Goal: Information Seeking & Learning: Understand process/instructions

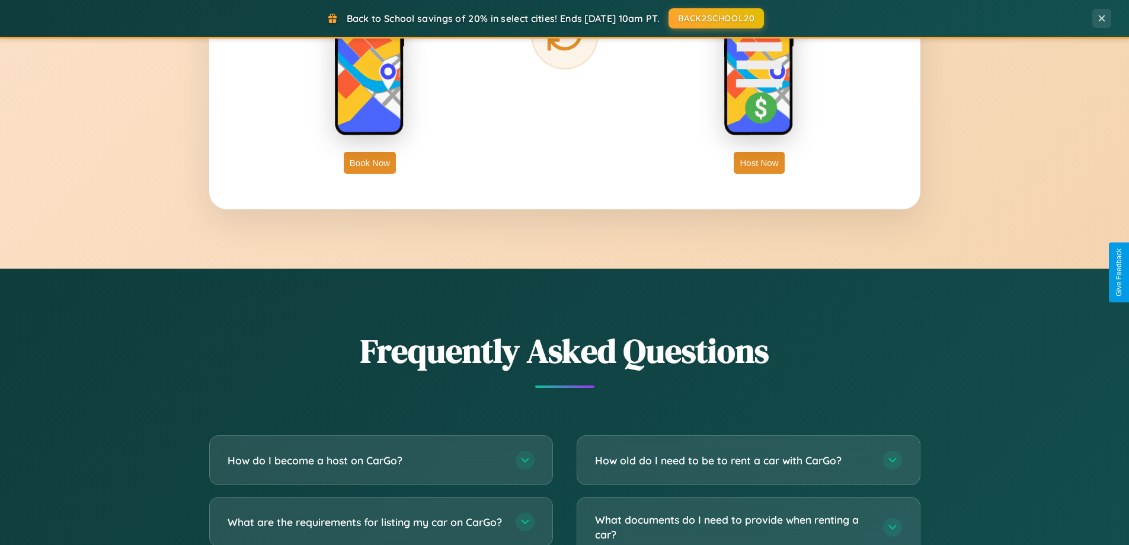
scroll to position [2281, 0]
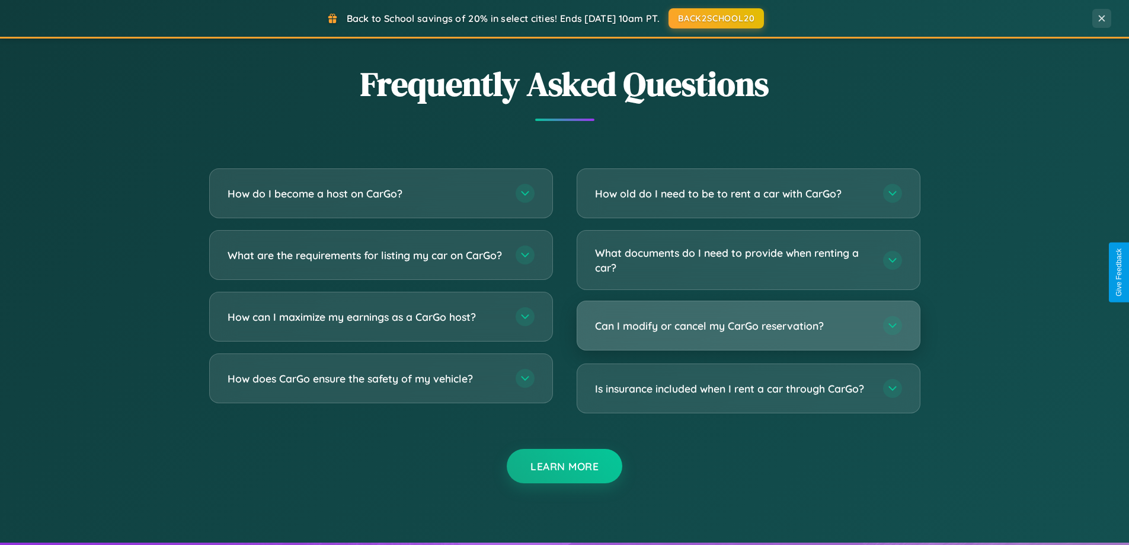
click at [748, 325] on h3 "Can I modify or cancel my CarGo reservation?" at bounding box center [733, 325] width 276 height 15
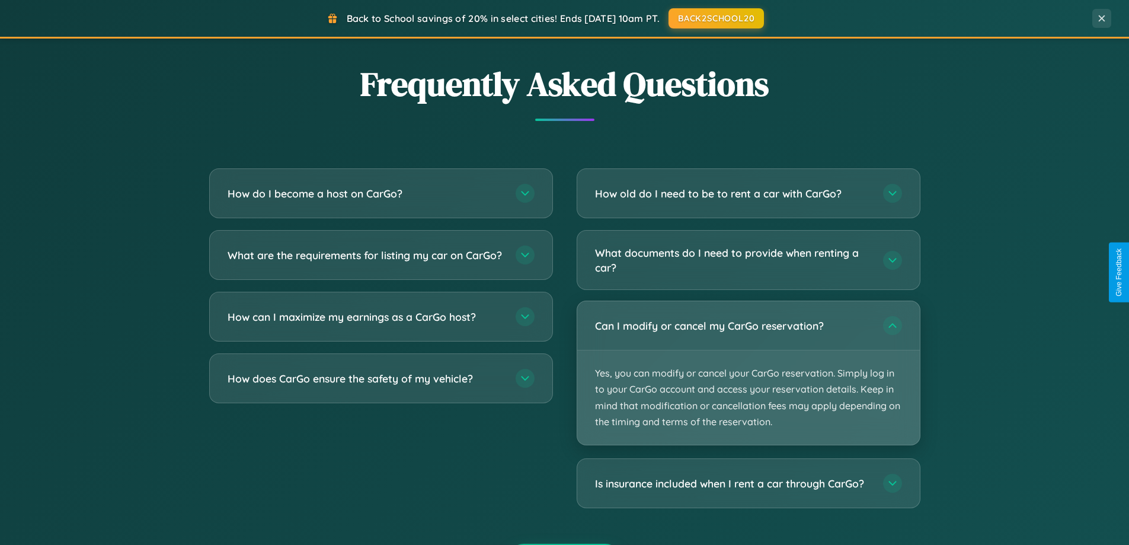
click at [748, 373] on p "Yes, you can modify or cancel your CarGo reservation. Simply log in to your Car…" at bounding box center [748, 397] width 343 height 94
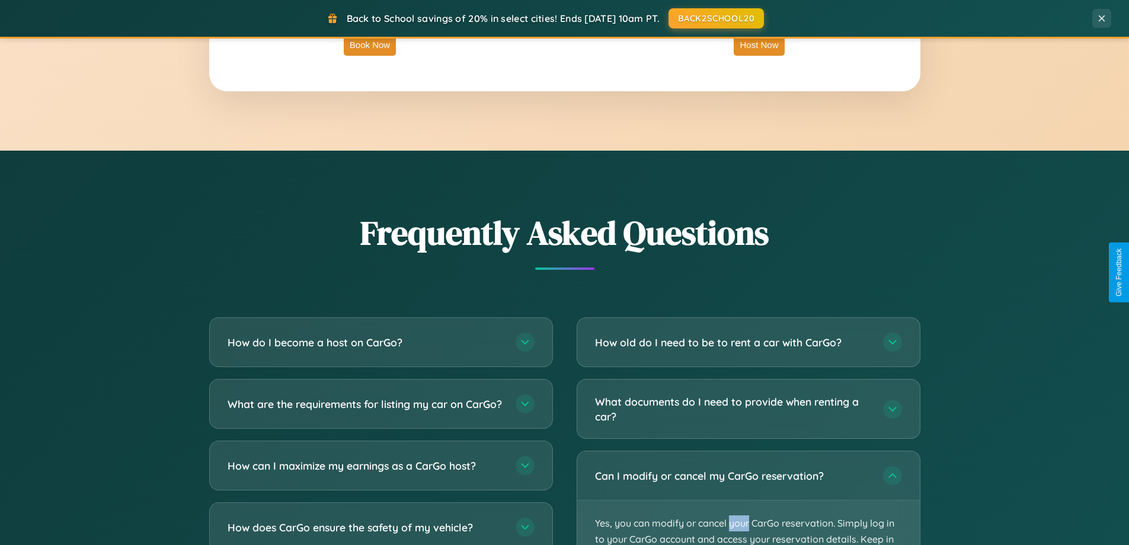
scroll to position [256, 0]
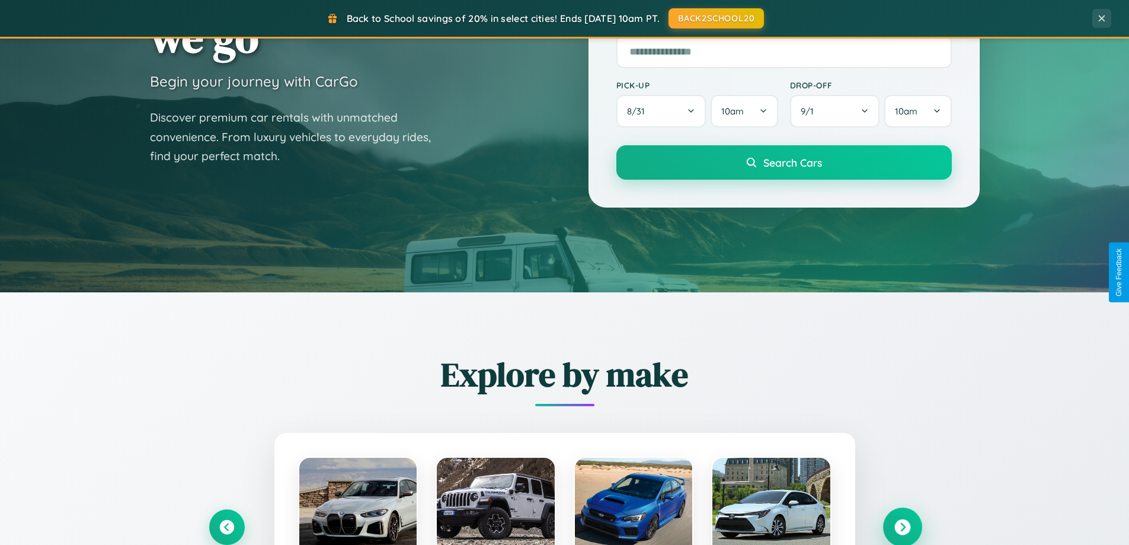
click at [902, 527] on icon at bounding box center [903, 527] width 16 height 16
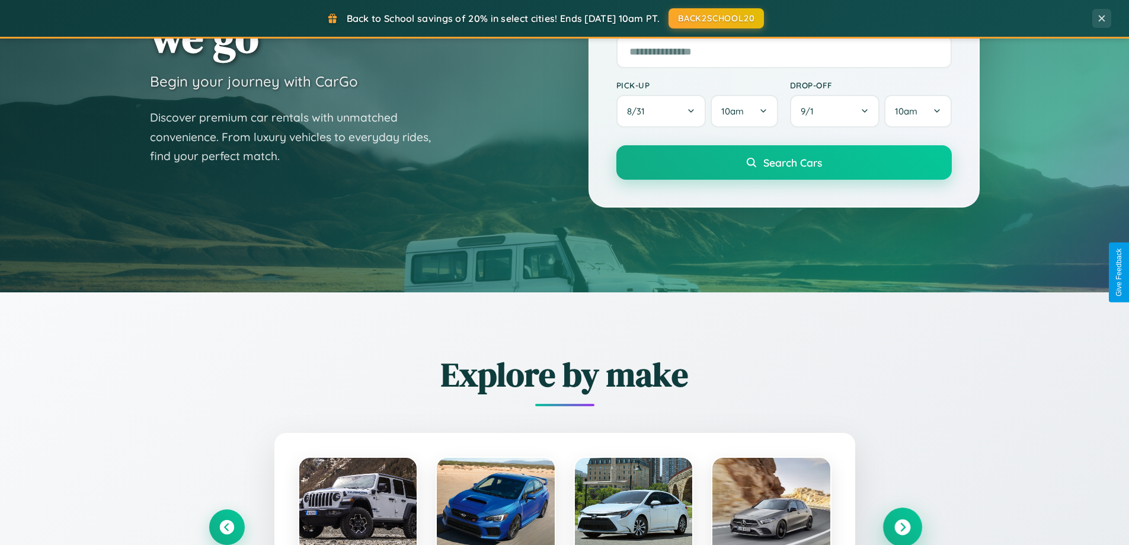
click at [902, 526] on icon at bounding box center [903, 527] width 16 height 16
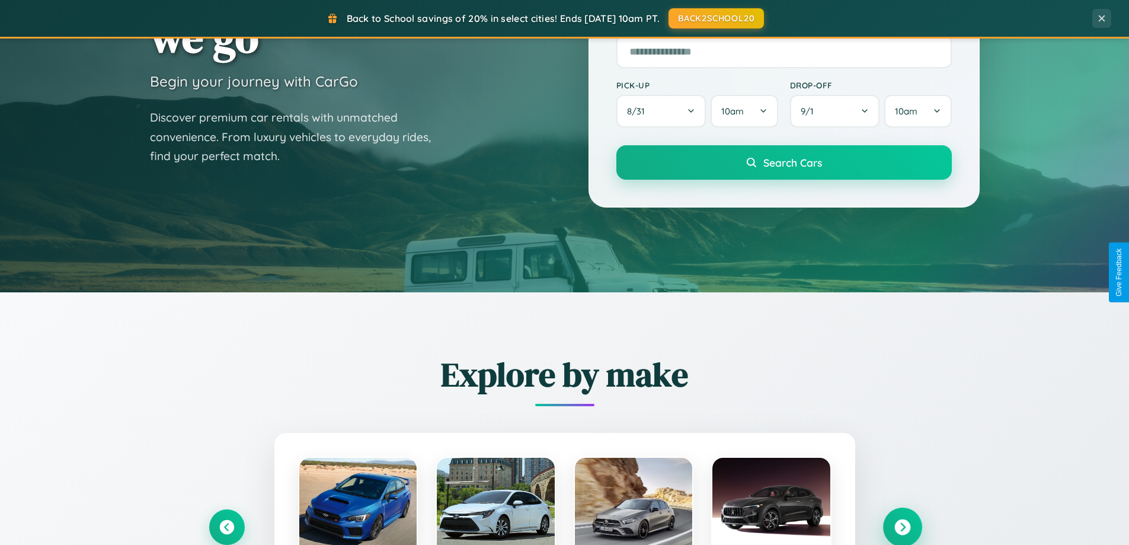
scroll to position [1905, 0]
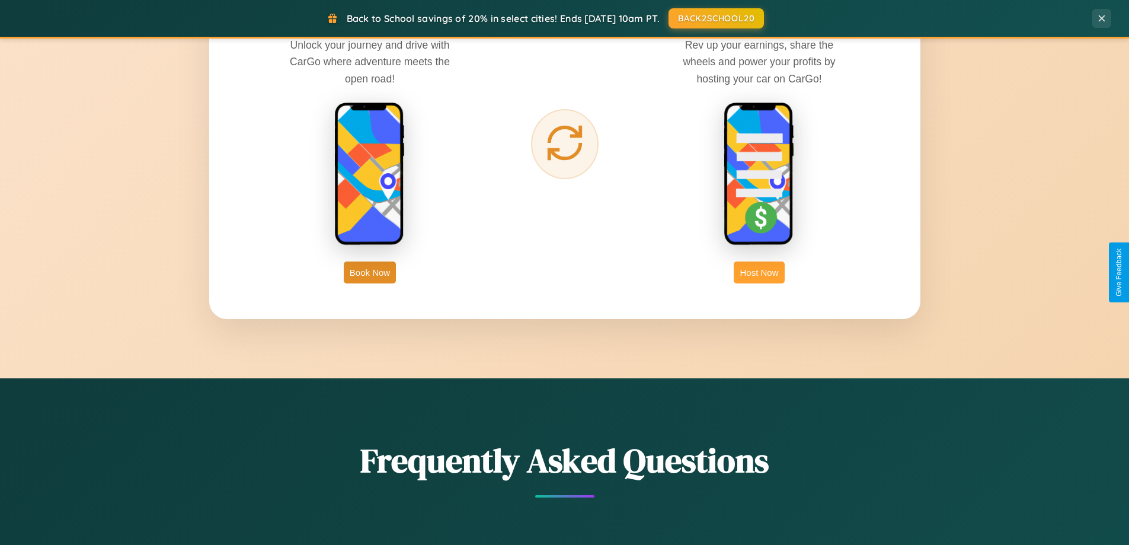
click at [759, 272] on button "Host Now" at bounding box center [759, 272] width 50 height 22
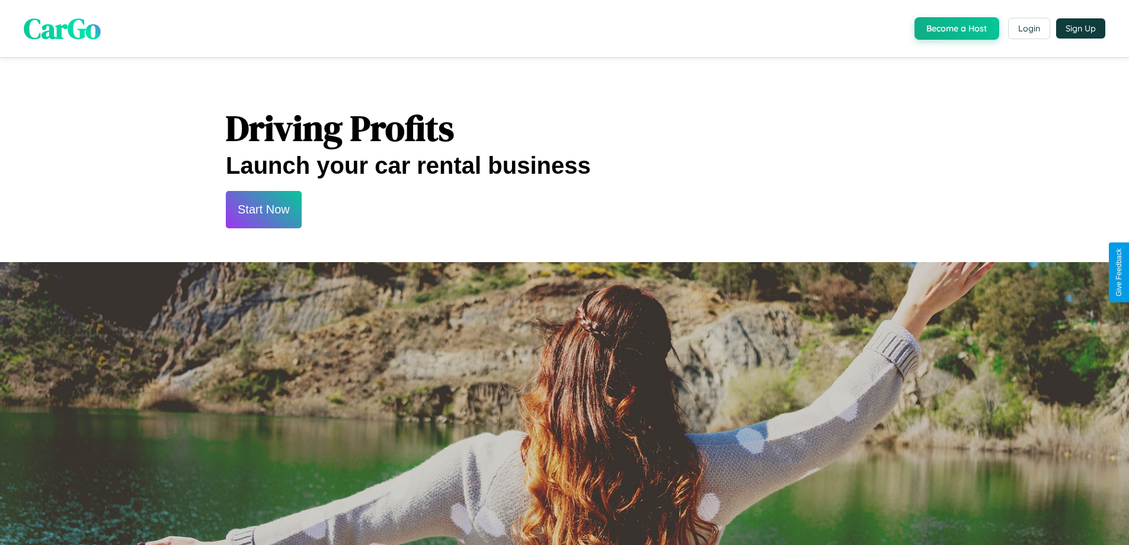
scroll to position [1602, 0]
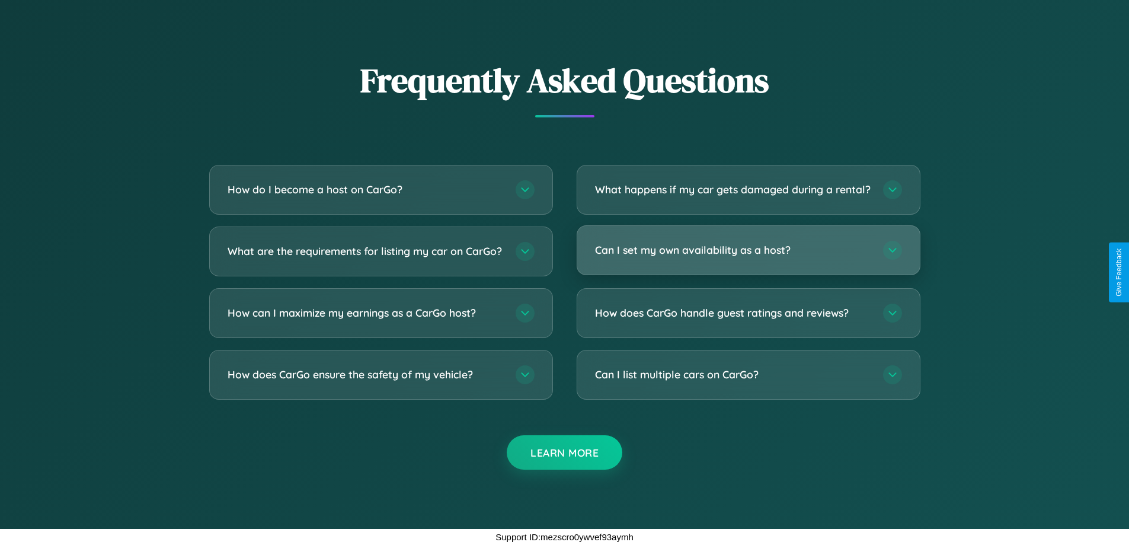
click at [748, 250] on h3 "Can I set my own availability as a host?" at bounding box center [733, 249] width 276 height 15
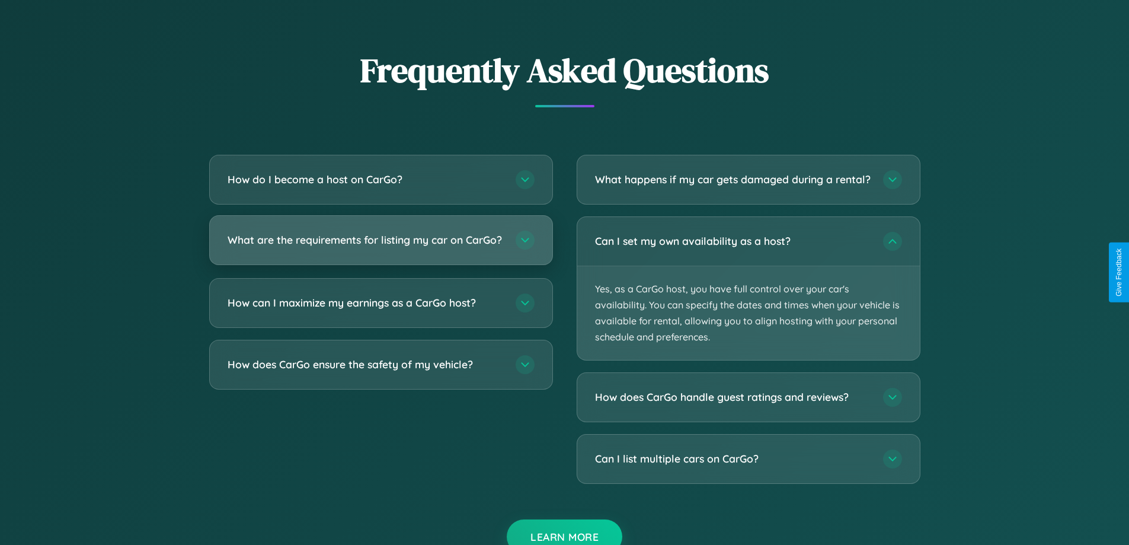
click at [381, 246] on h3 "What are the requirements for listing my car on CarGo?" at bounding box center [366, 239] width 276 height 15
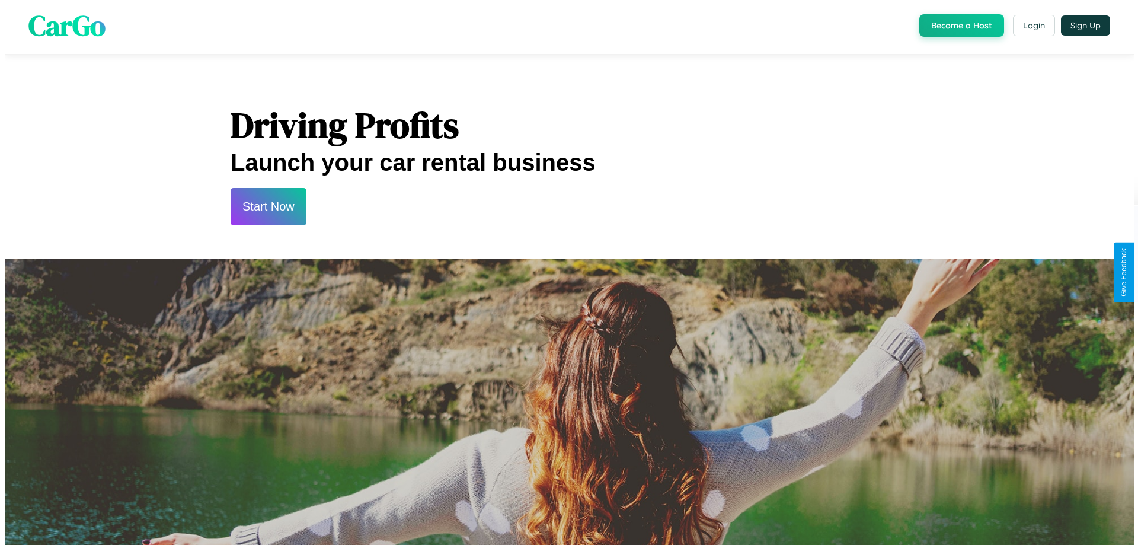
scroll to position [0, 0]
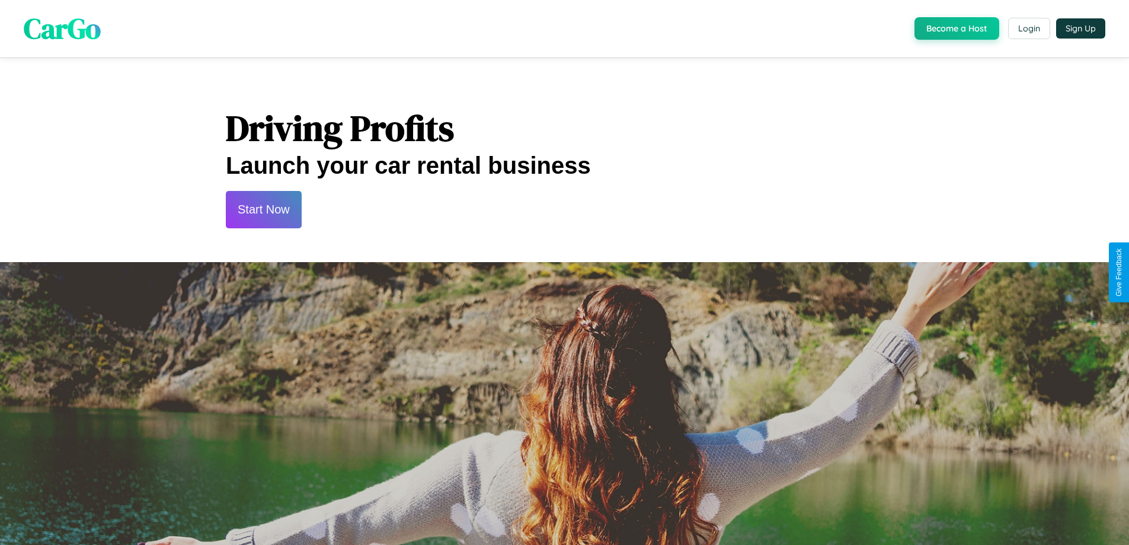
click at [263, 209] on button "Start Now" at bounding box center [264, 209] width 76 height 37
